Goal: Communication & Community: Answer question/provide support

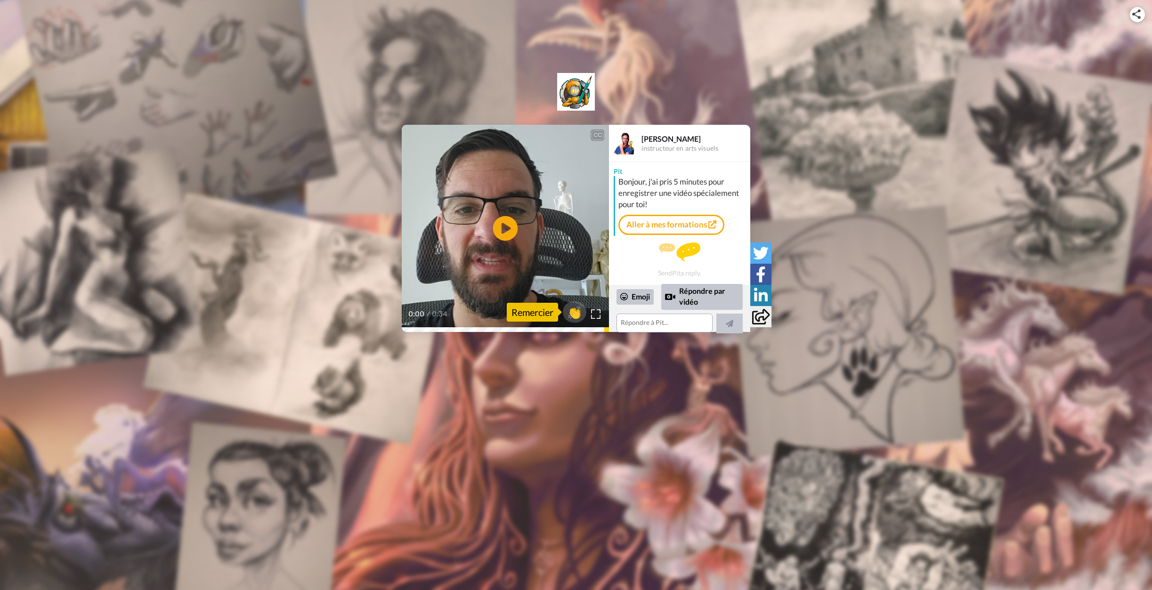
click at [512, 231] on icon at bounding box center [505, 228] width 25 height 25
click at [645, 326] on textarea at bounding box center [664, 323] width 96 height 19
click at [643, 315] on textarea "Bonjour Pit, merci pour ce petit message. Je rempli mon carnet de perspectives …" at bounding box center [662, 316] width 92 height 33
click at [0, 0] on lt-span "rempli e" at bounding box center [0, 0] width 0 height 0
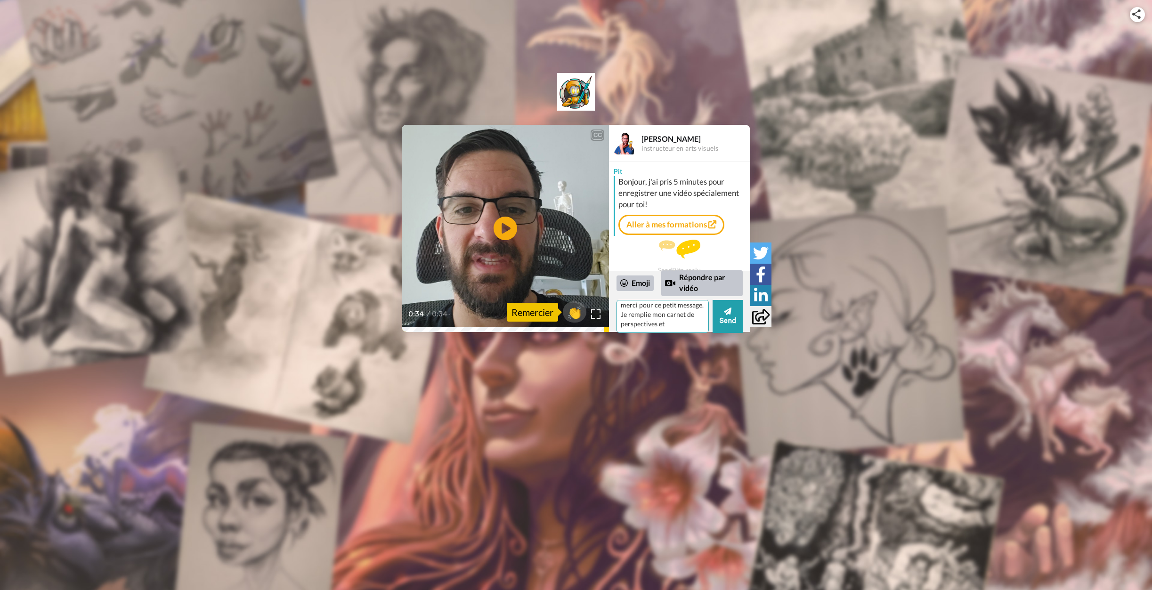
scroll to position [13, 0]
drag, startPoint x: 649, startPoint y: 324, endPoint x: 629, endPoint y: 326, distance: 19.9
click at [629, 326] on textarea "Bonjour Pit, merci pour ce petit message. Je remplie mon carnet de perspectives…" at bounding box center [662, 316] width 92 height 33
click at [638, 327] on textarea "Bonjour Pit, merci pour ce petit message. Je noirci mon carnet de perspectives …" at bounding box center [662, 316] width 92 height 33
click at [0, 0] on lt-strong "s" at bounding box center [0, 0] width 0 height 0
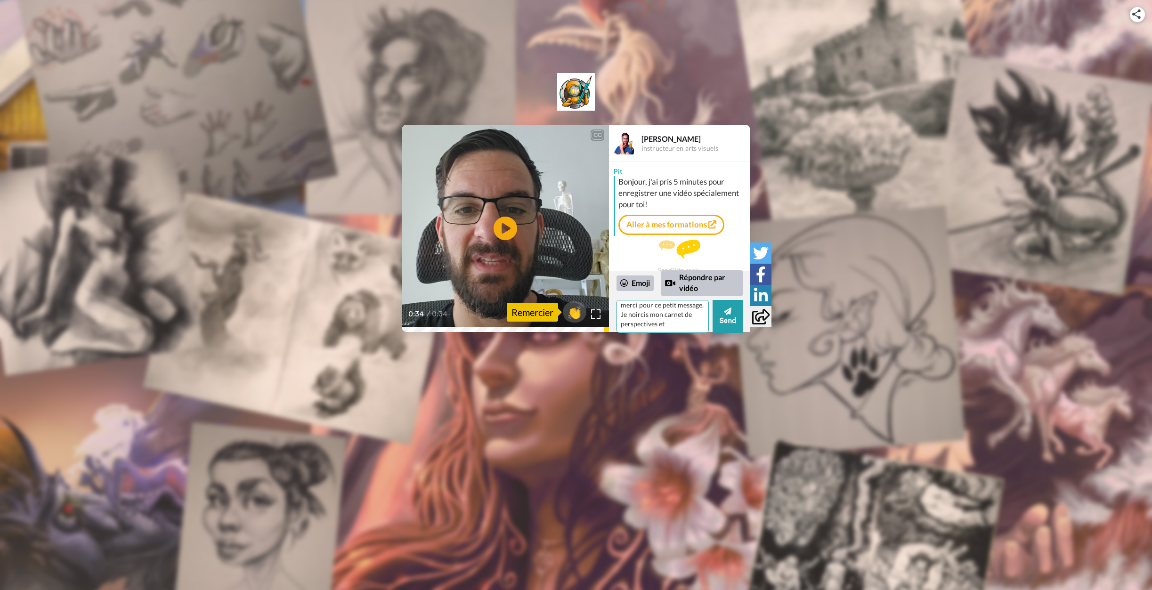
scroll to position [23, 0]
click at [667, 324] on textarea "Bonjour Pit, merci pour ce petit message. Je noircis mon carnet de perspectives…" at bounding box center [662, 316] width 92 height 33
click at [663, 315] on textarea "Bonjour Pit, merci pour ce petit message. Je noircis mon carnet de perspectives…" at bounding box center [662, 316] width 92 height 33
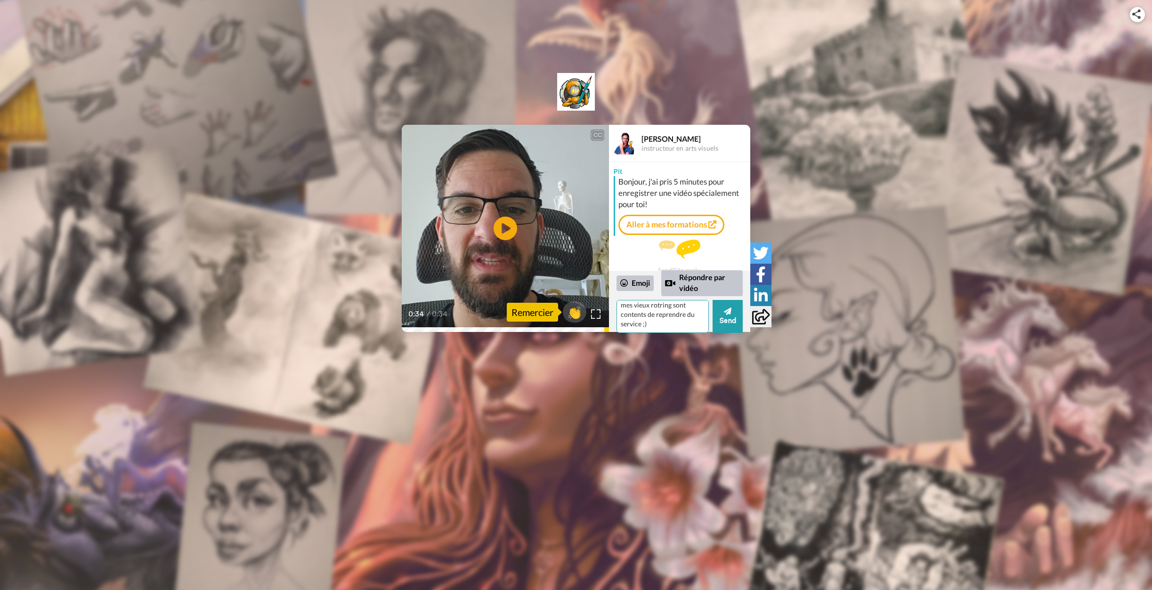
click at [654, 324] on textarea "Bonjour Pit, merci pour ce petit message. Je noircis mon carnet de perspectives…" at bounding box center [662, 316] width 92 height 33
click at [683, 328] on textarea "Bonjour Pit, merci pour ce petit message. Je noircis mon carnet de perspectives…" at bounding box center [662, 316] width 92 height 33
click at [685, 330] on textarea "Bonjour Pit, merci pour ce petit message. Je noircis mon carnet de perspectives…" at bounding box center [662, 316] width 92 height 33
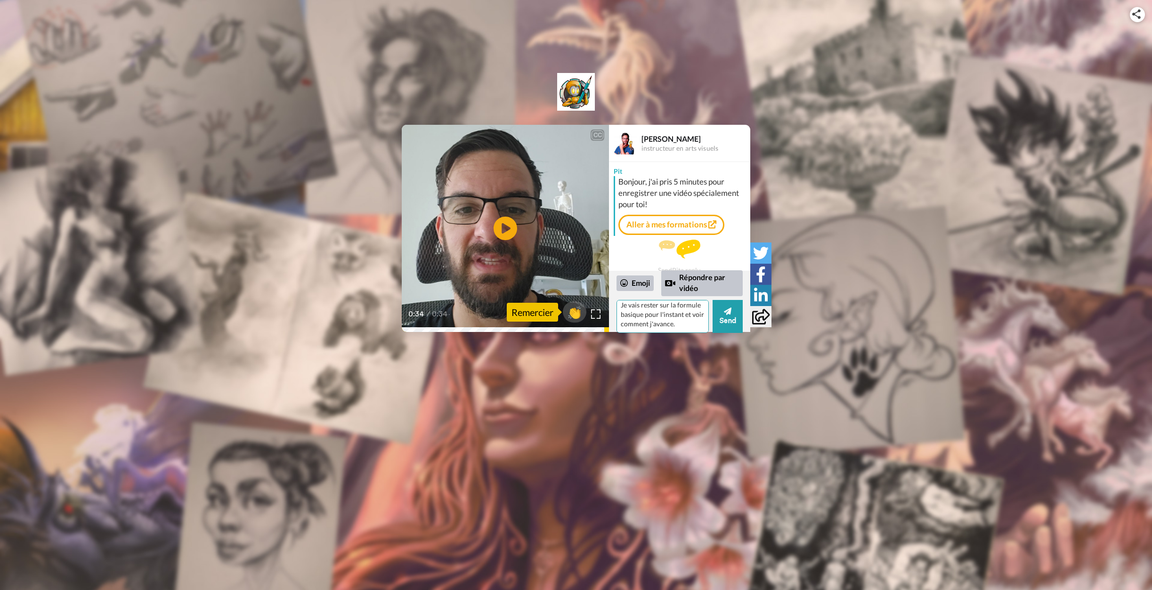
click at [688, 326] on textarea "Bonjour Pit, merci pour ce petit message. Je noircis mon carnet de perspectives…" at bounding box center [662, 316] width 92 height 33
type textarea "Bonjour Pit, merci pour ce petit message. Je noircis mon carnet de perspectives…"
click at [727, 316] on button "Send" at bounding box center [727, 316] width 30 height 33
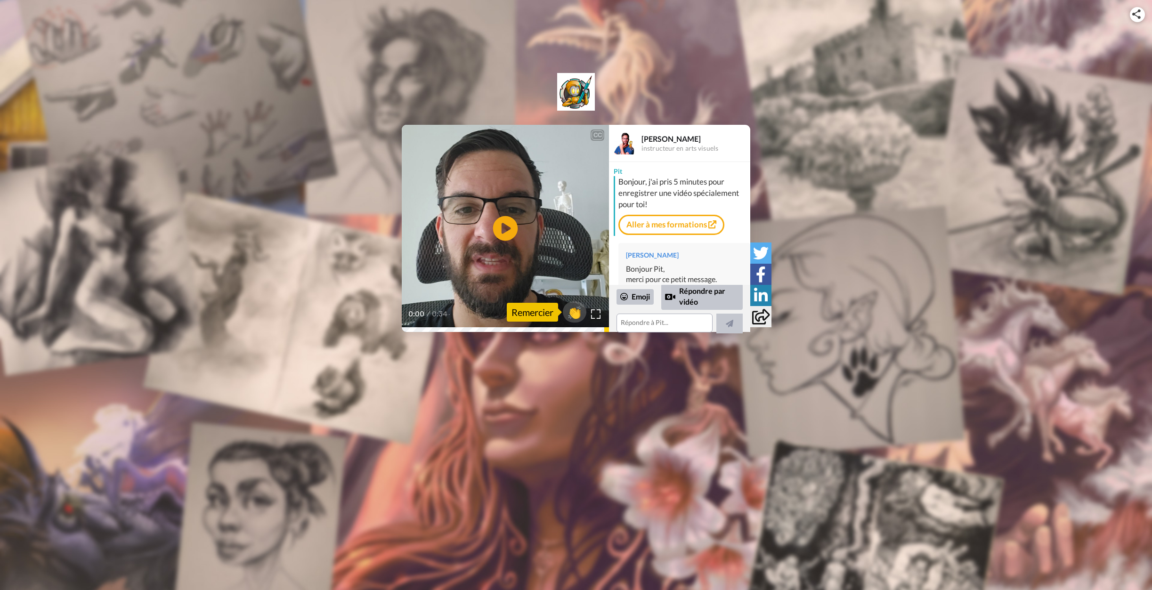
click at [504, 227] on icon "Play/Pause" at bounding box center [505, 228] width 25 height 45
